Goal: Book appointment/travel/reservation

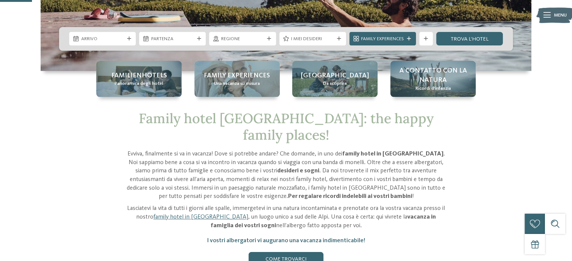
scroll to position [169, 0]
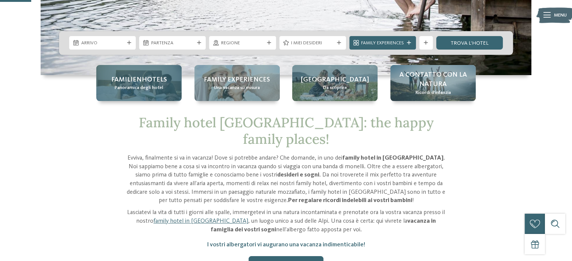
click at [159, 83] on span "Familienhotels" at bounding box center [139, 79] width 56 height 9
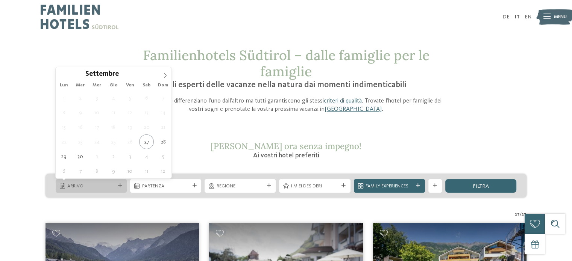
click at [120, 182] on div "Arrivo" at bounding box center [91, 186] width 71 height 14
click at [162, 77] on icon at bounding box center [164, 75] width 5 height 5
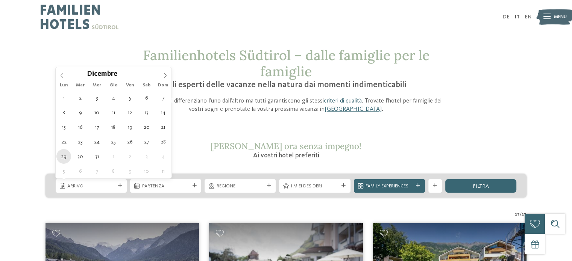
type div "[DATE]"
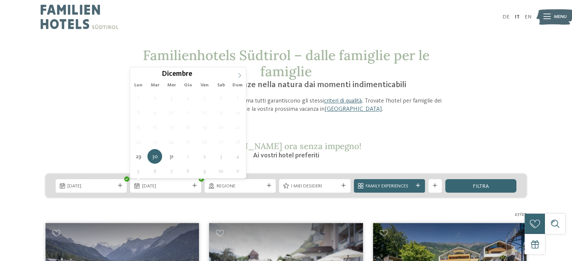
type input "****"
click at [238, 76] on icon at bounding box center [239, 75] width 5 height 5
type div "[DATE]"
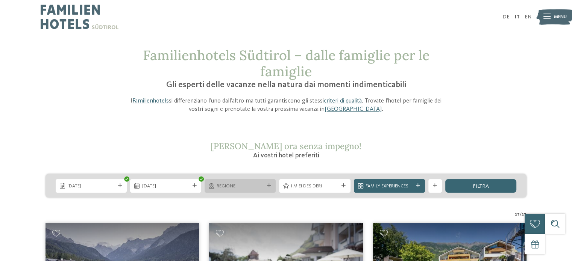
click at [261, 185] on span "Regione" at bounding box center [240, 186] width 47 height 7
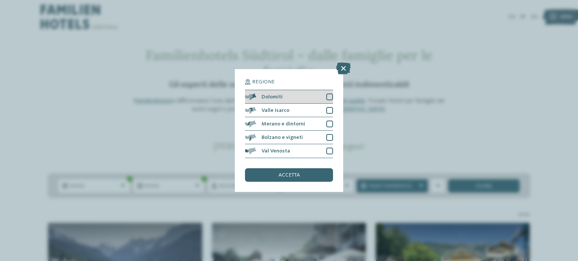
click at [328, 94] on div at bounding box center [329, 97] width 7 height 7
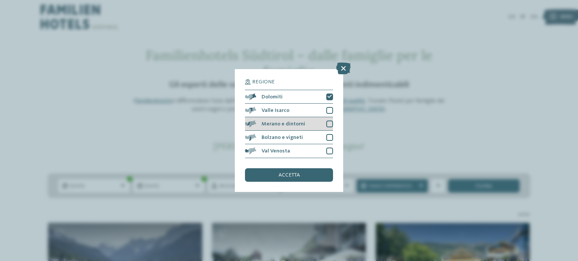
click at [327, 124] on div at bounding box center [329, 124] width 7 height 7
click at [293, 171] on div "accetta" at bounding box center [289, 175] width 88 height 14
